Goal: Check status

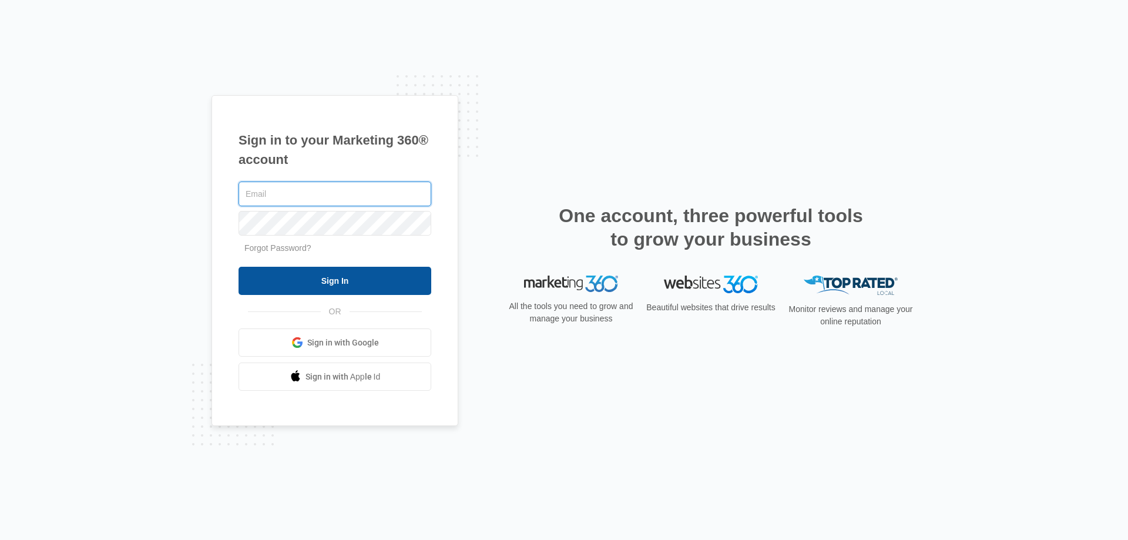
type input "[PERSON_NAME][EMAIL_ADDRESS][DOMAIN_NAME]"
click at [361, 284] on input "Sign In" at bounding box center [334, 281] width 193 height 28
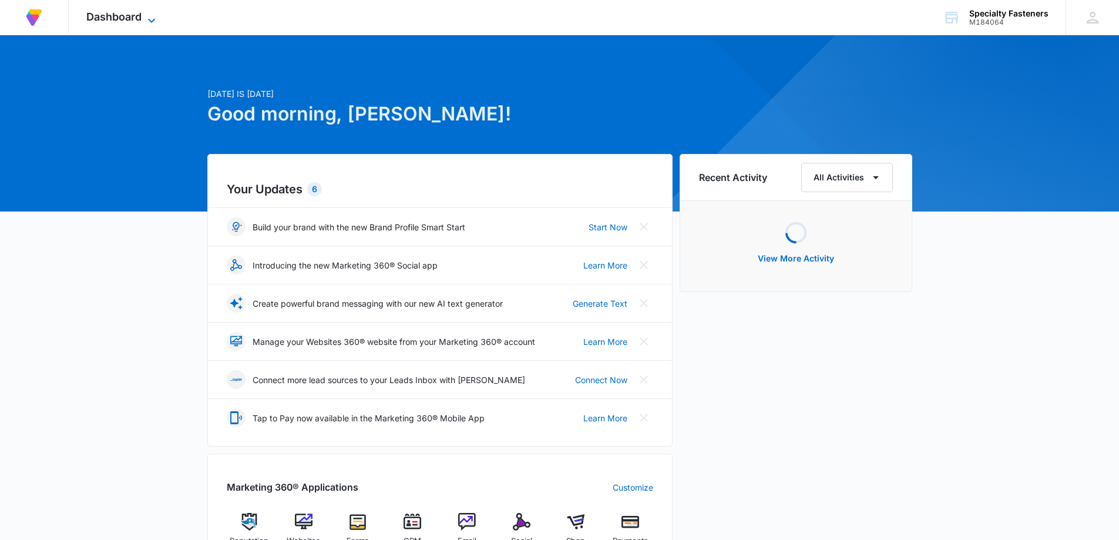
click at [157, 17] on icon at bounding box center [152, 21] width 14 height 14
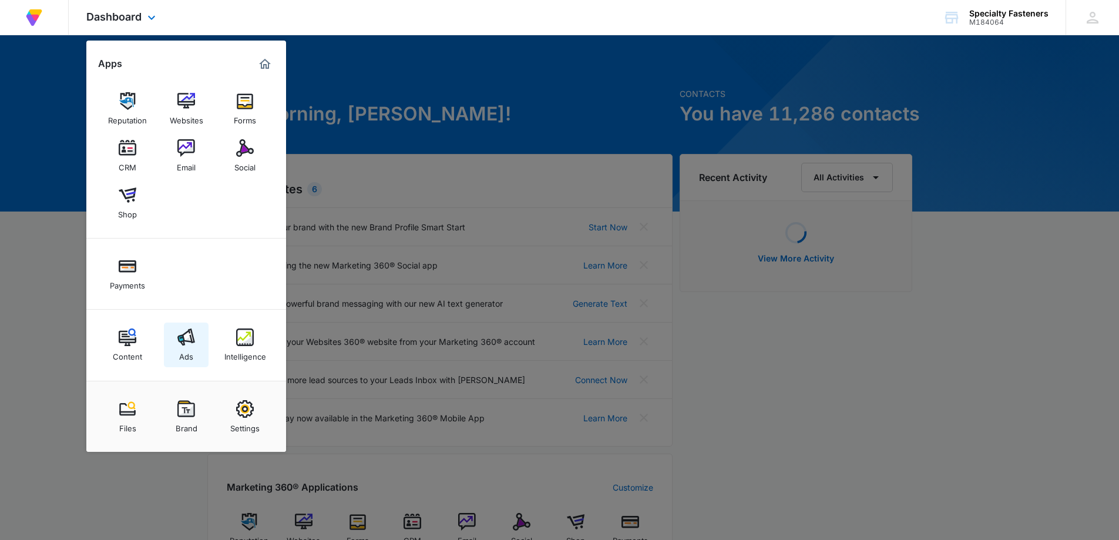
click at [193, 337] on img at bounding box center [186, 337] width 18 height 18
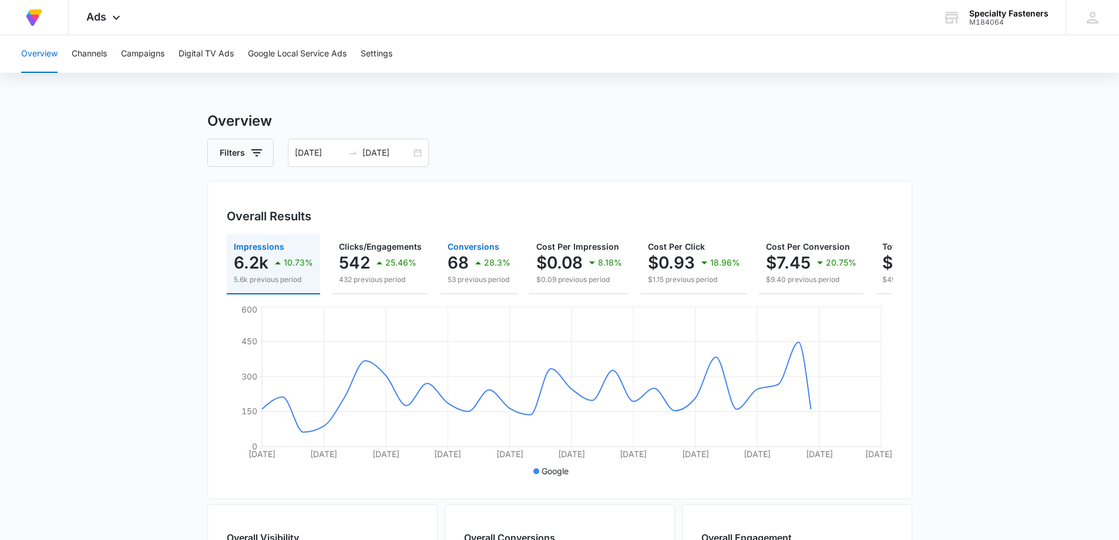
click at [492, 257] on div "28.3%" at bounding box center [490, 262] width 39 height 23
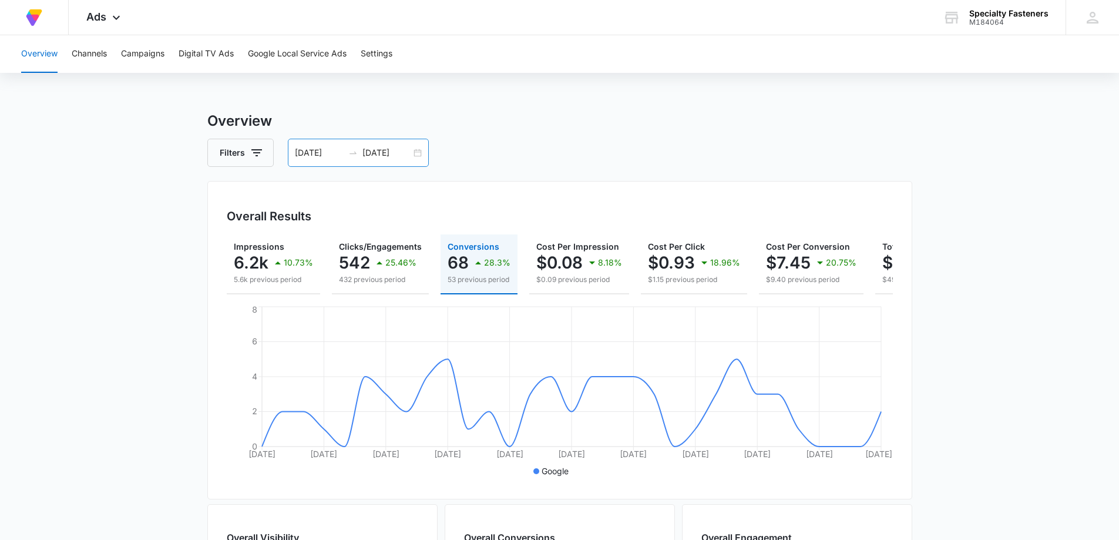
click at [414, 154] on div "08/31/2025 09/30/2025" at bounding box center [358, 153] width 141 height 28
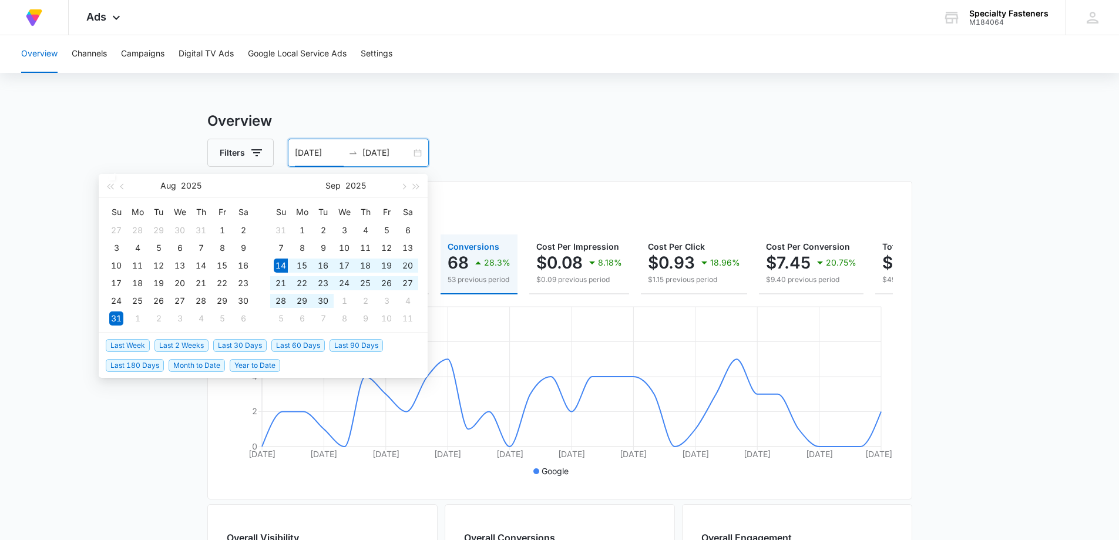
click at [244, 340] on span "Last 30 Days" at bounding box center [239, 345] width 53 height 13
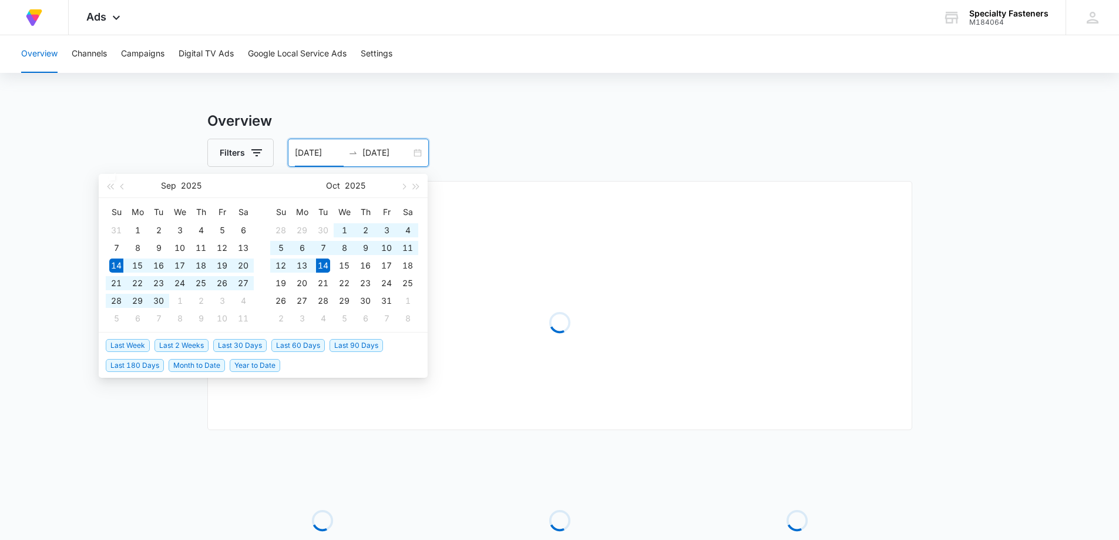
type input "09/14/2025"
type input "10/14/2025"
